Goal: Task Accomplishment & Management: Use online tool/utility

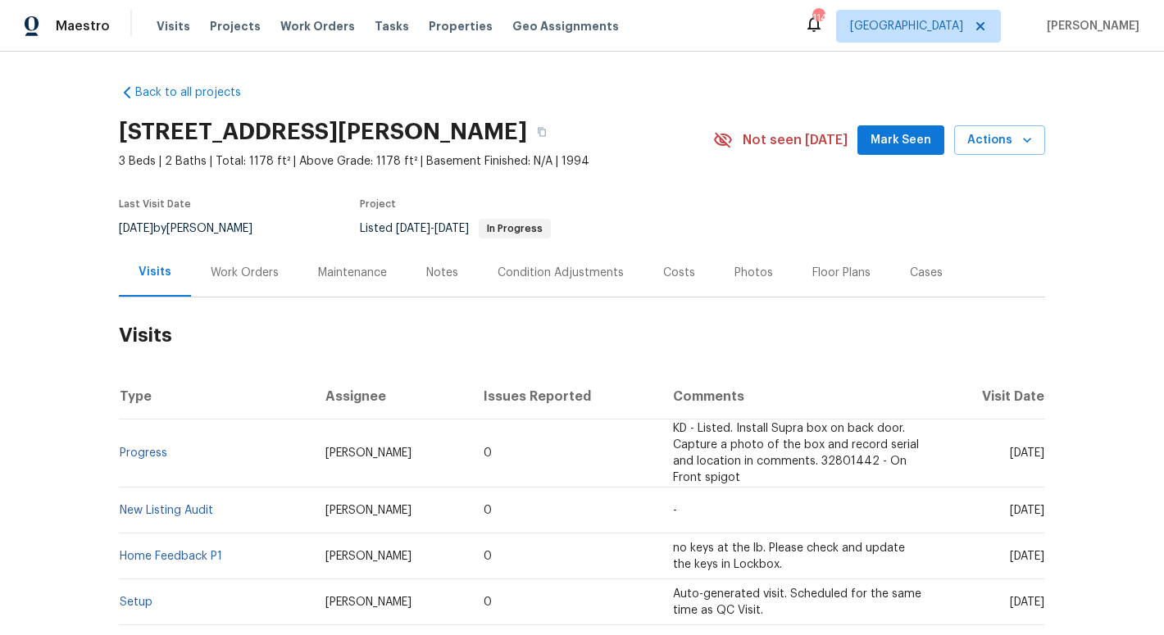
click at [904, 136] on span "Mark Seen" at bounding box center [900, 140] width 61 height 20
click at [249, 200] on div "Last Visit Date" at bounding box center [195, 209] width 153 height 20
